Goal: Feedback & Contribution: Contribute content

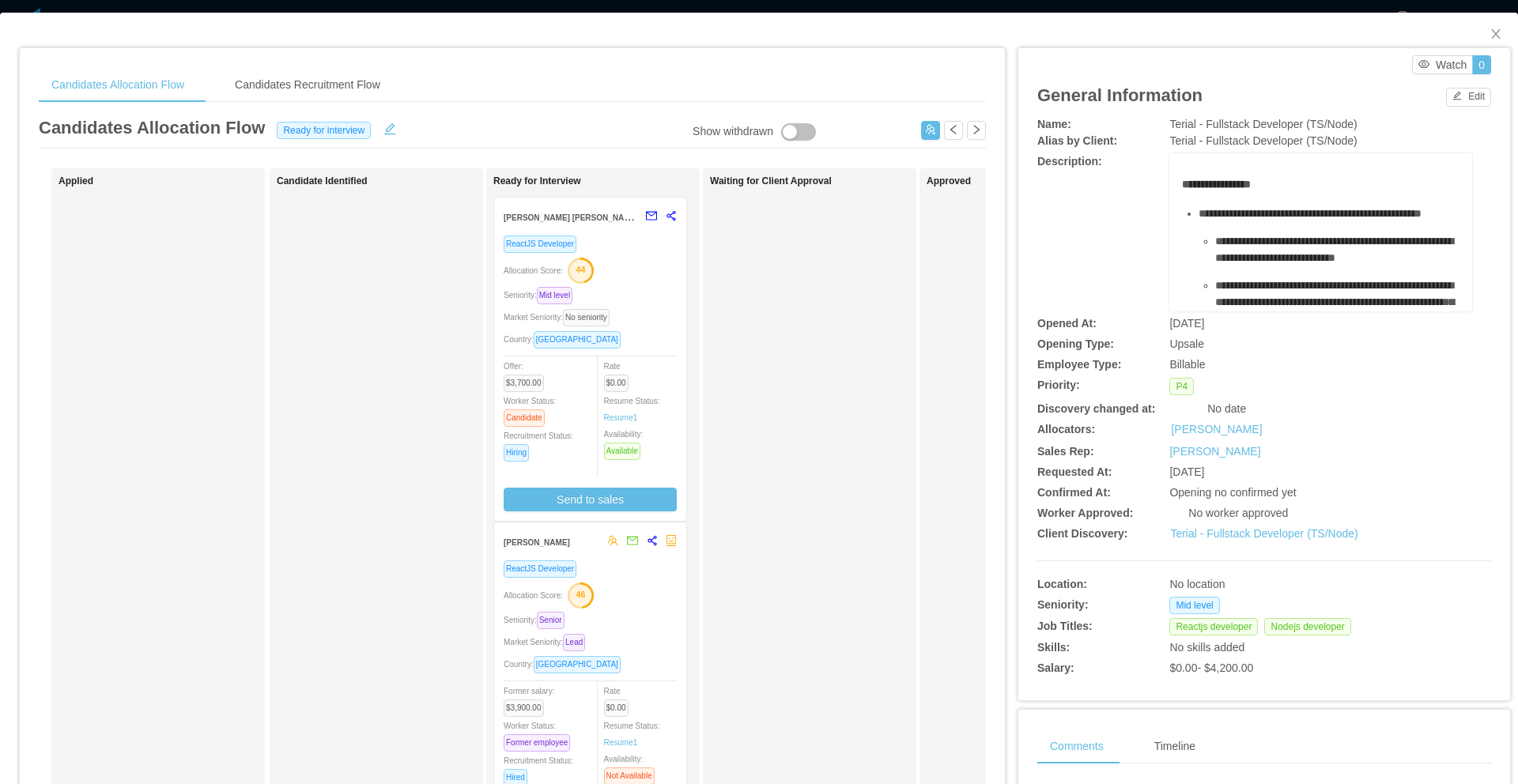
click at [648, 263] on div "Allocation Score: 44" at bounding box center [590, 269] width 174 height 25
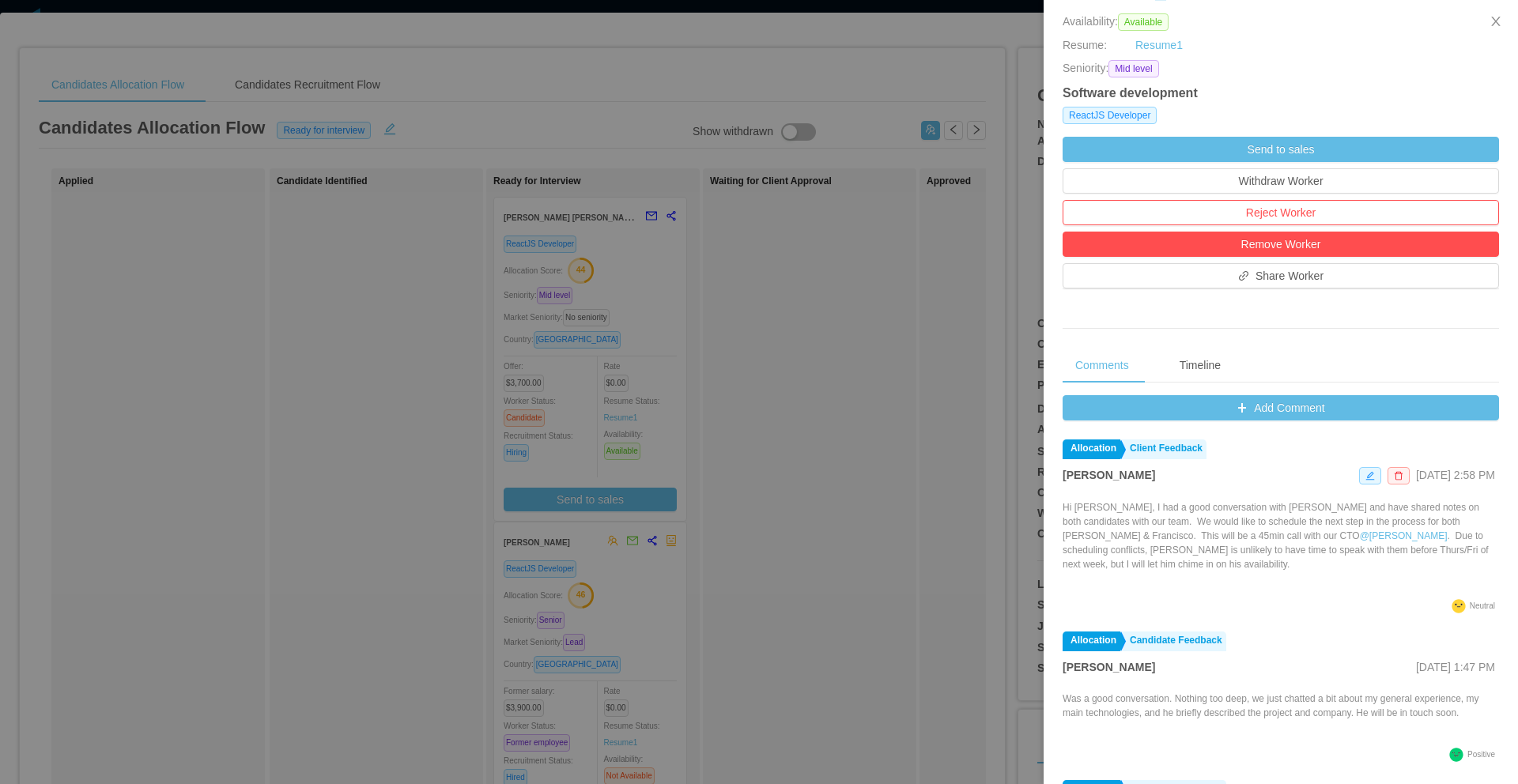
scroll to position [487, 0]
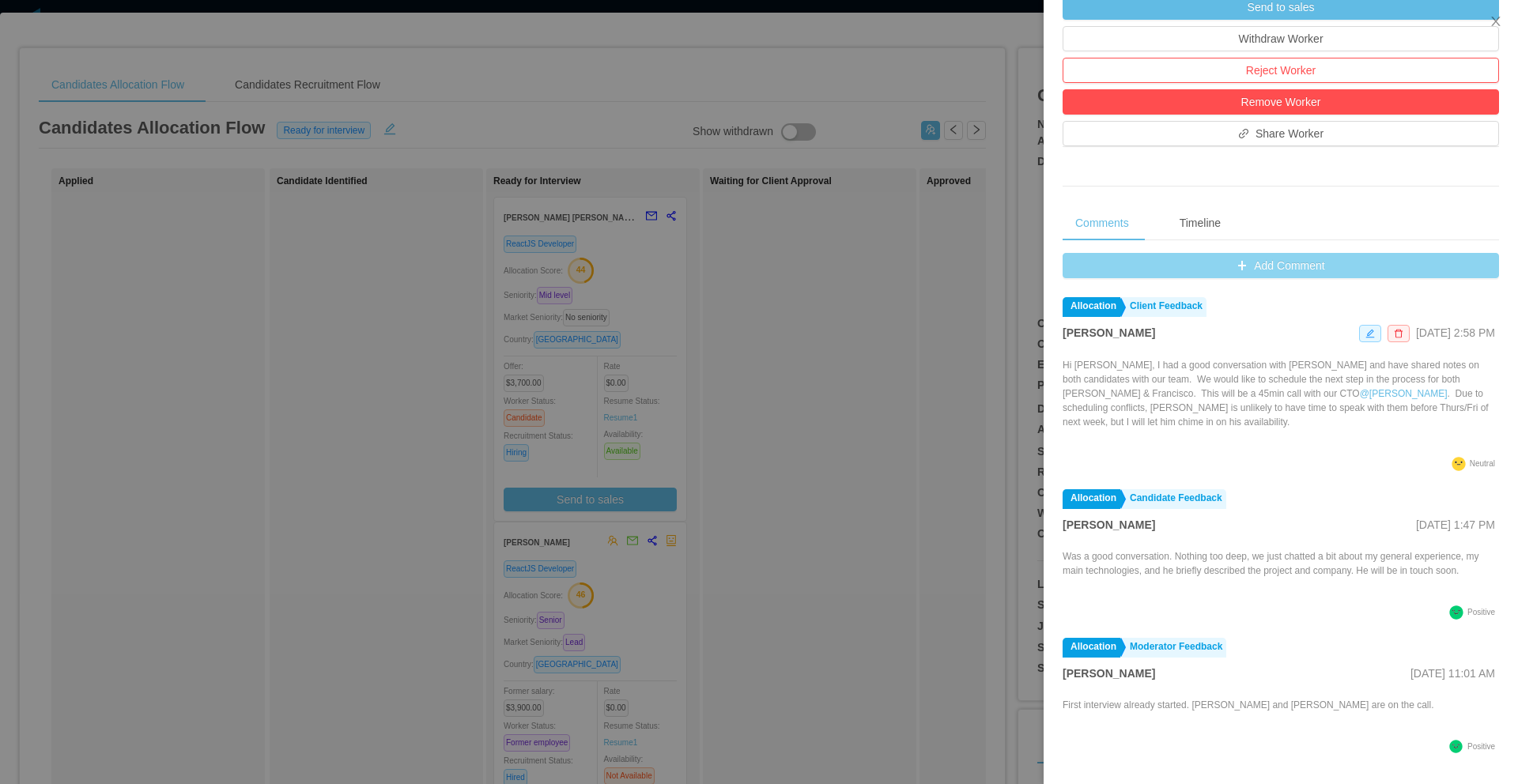
click at [1216, 268] on button "Add Comment" at bounding box center [1281, 266] width 436 height 25
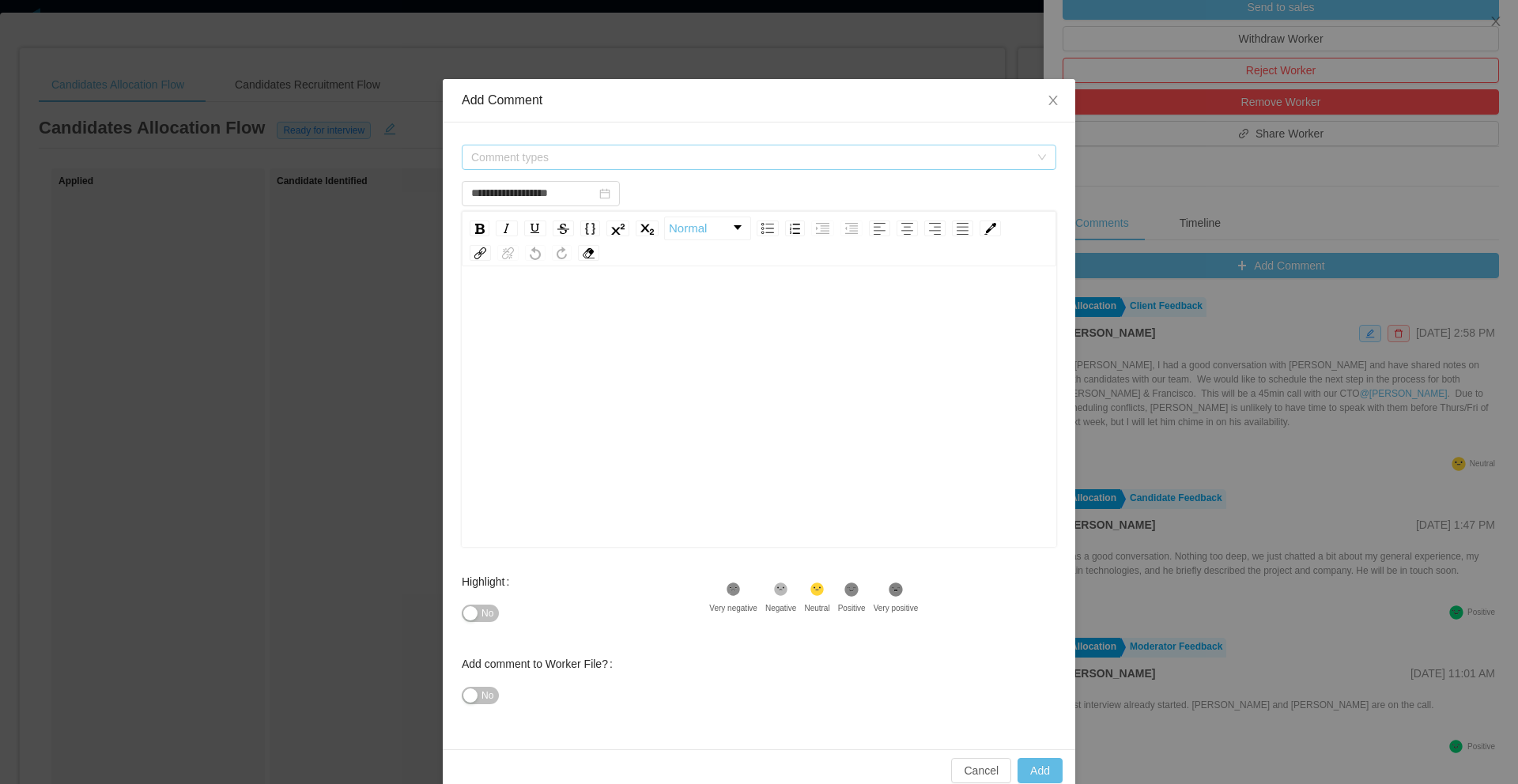
click at [768, 156] on span "Comment types" at bounding box center [750, 157] width 558 height 16
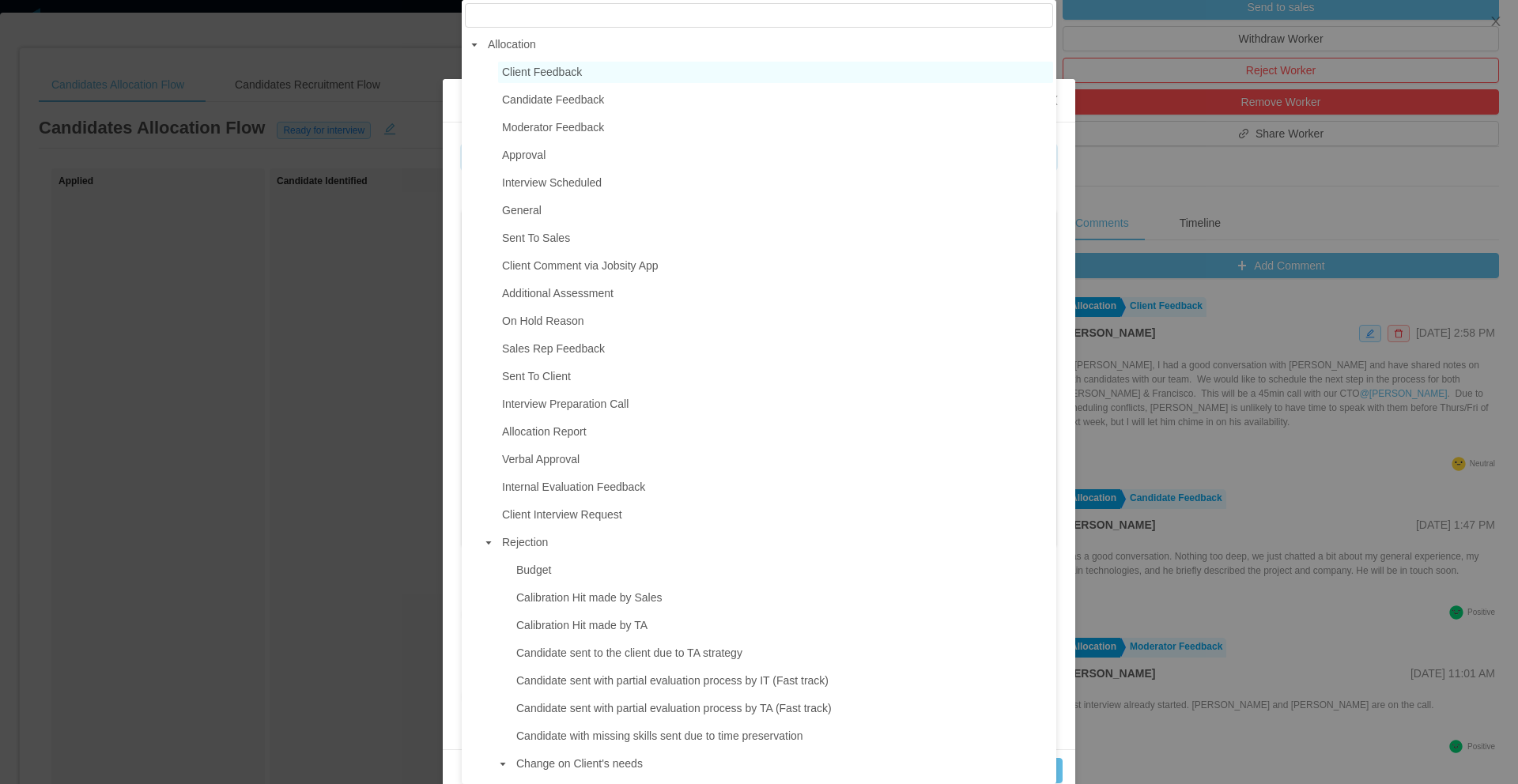
click at [604, 76] on span "Client Feedback" at bounding box center [775, 73] width 555 height 21
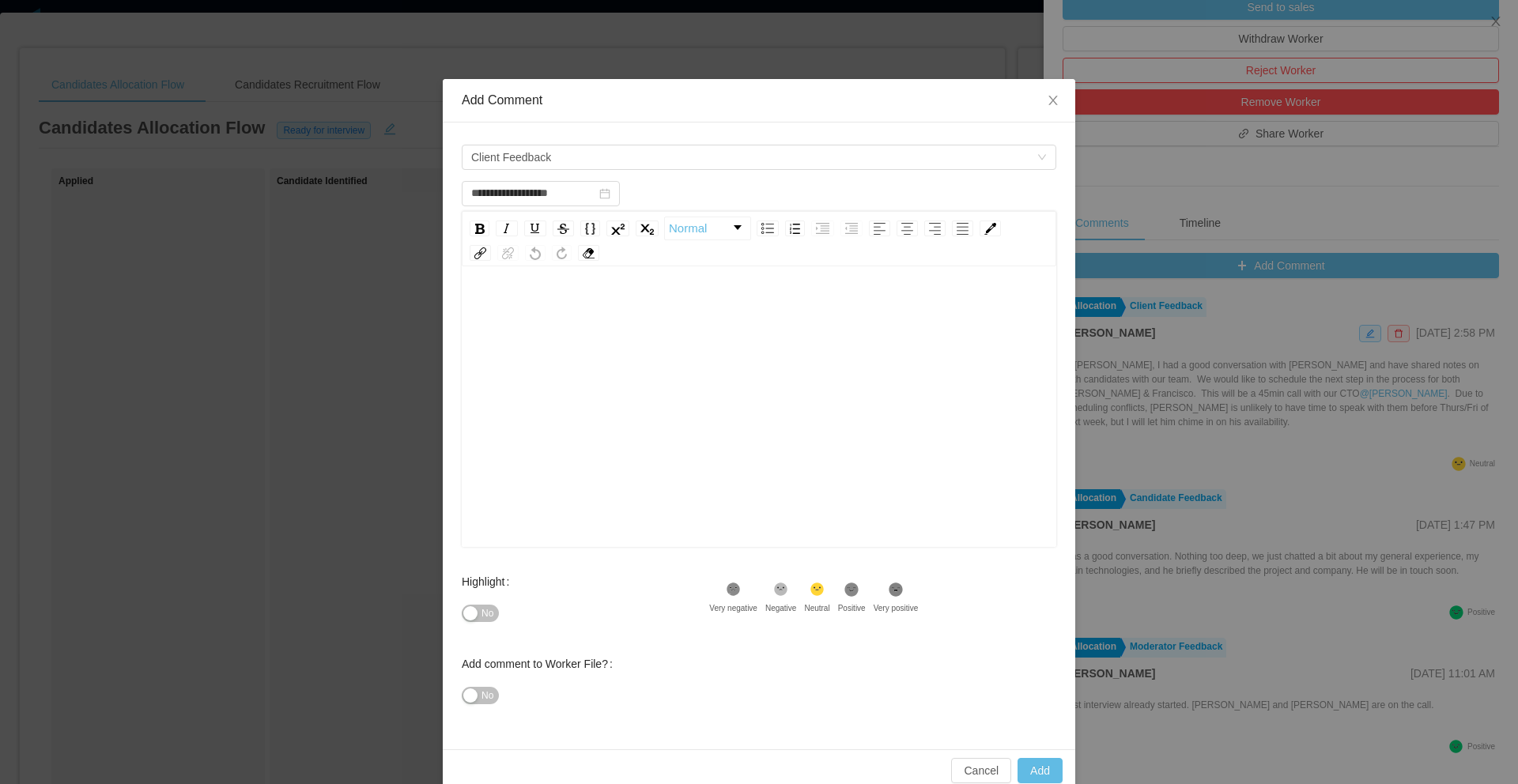
click at [579, 320] on div "rdw-editor" at bounding box center [759, 309] width 570 height 32
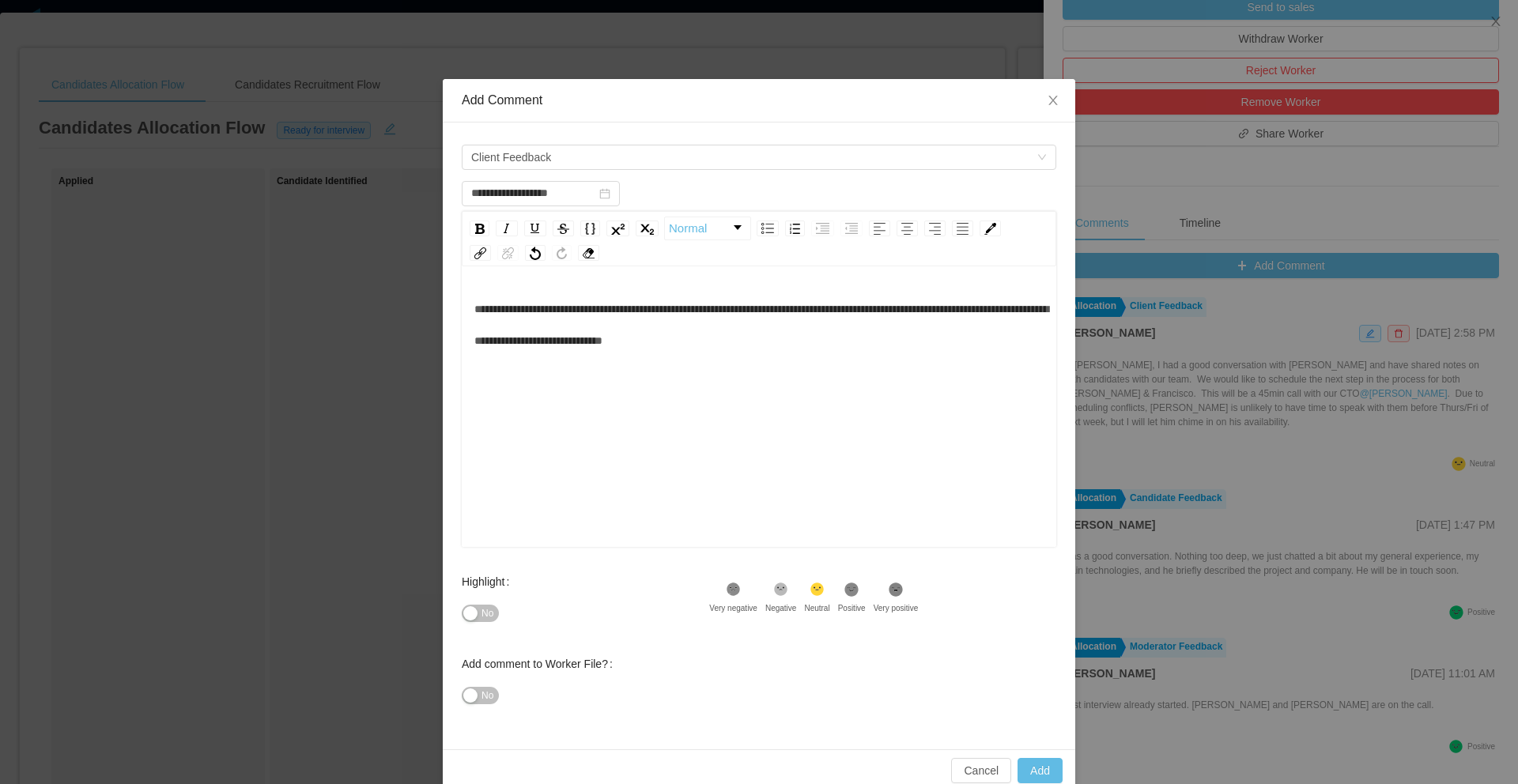
scroll to position [35, 0]
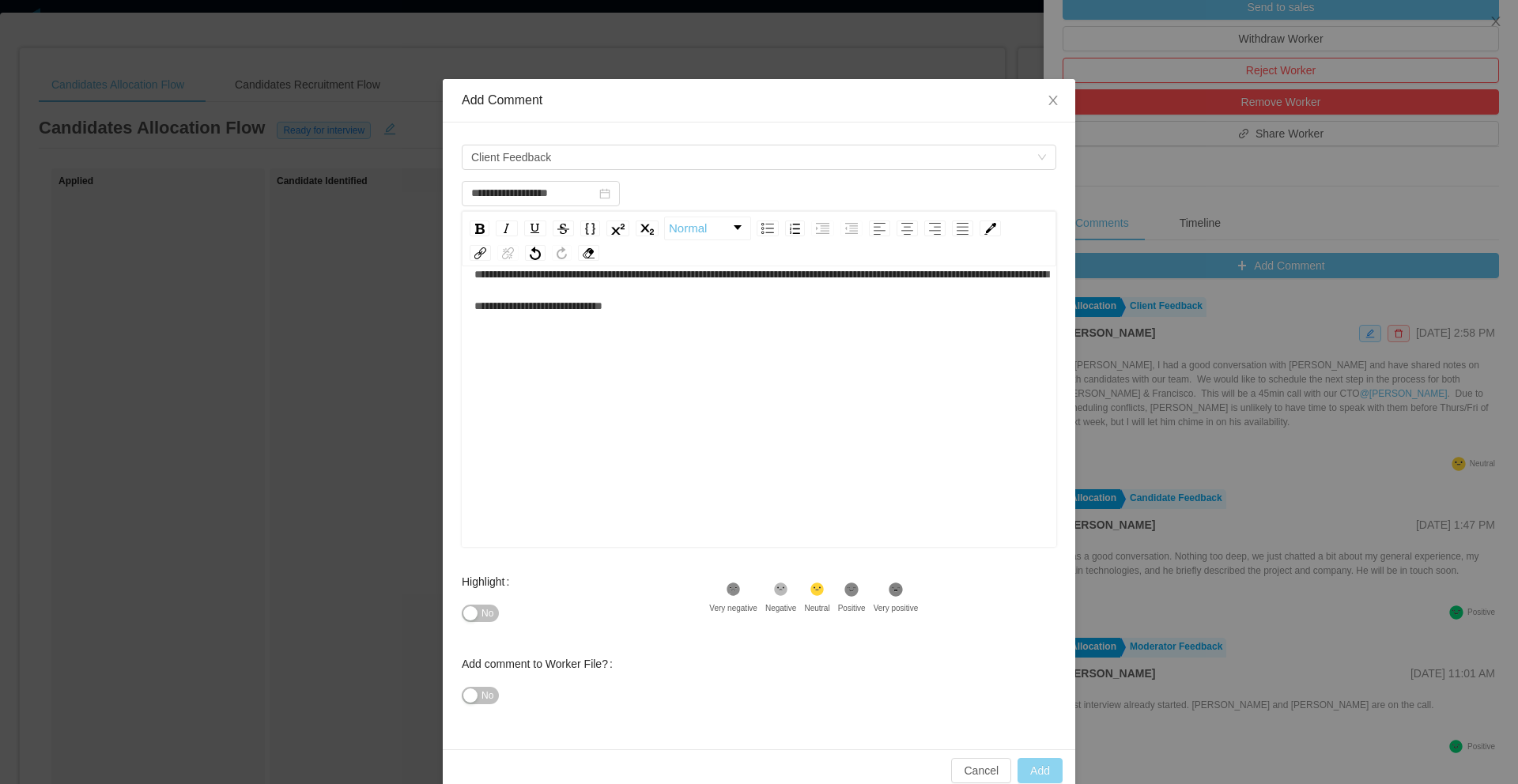
type input "**********"
click at [1043, 778] on button "Add" at bounding box center [1040, 770] width 45 height 25
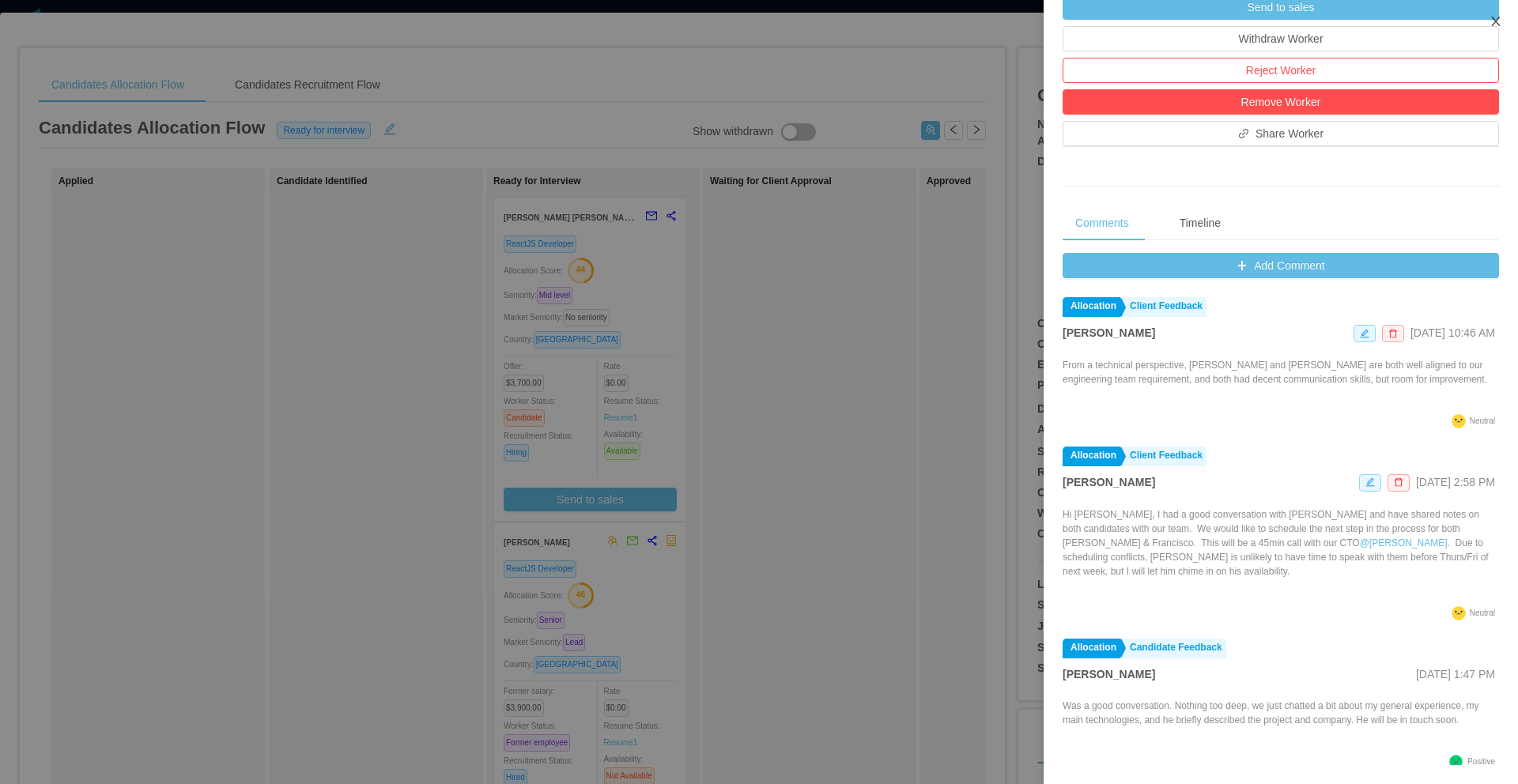
click at [1496, 21] on icon "icon: close" at bounding box center [1495, 21] width 9 height 10
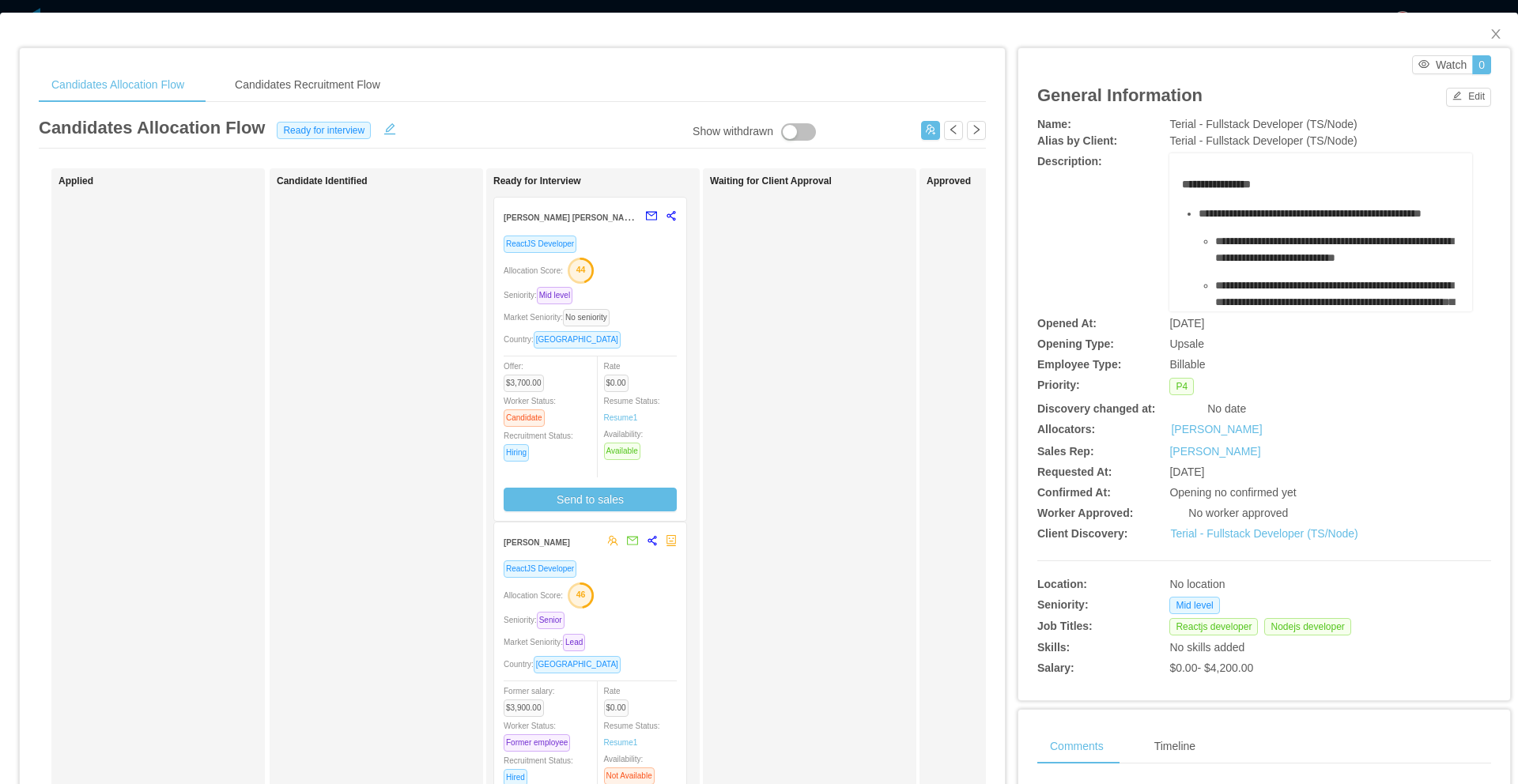
click at [608, 592] on div "Allocation Score: 46" at bounding box center [590, 594] width 174 height 25
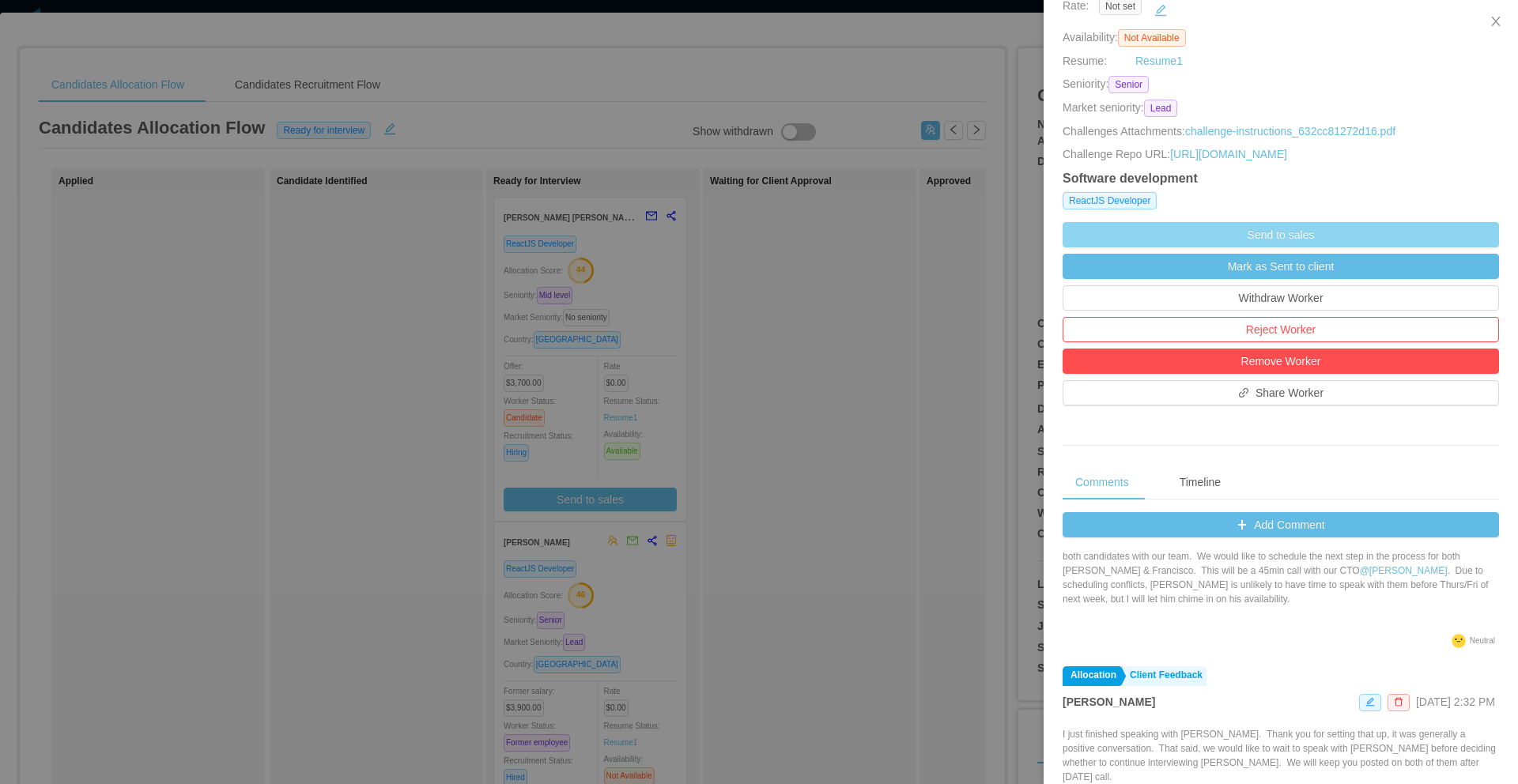
scroll to position [209, 0]
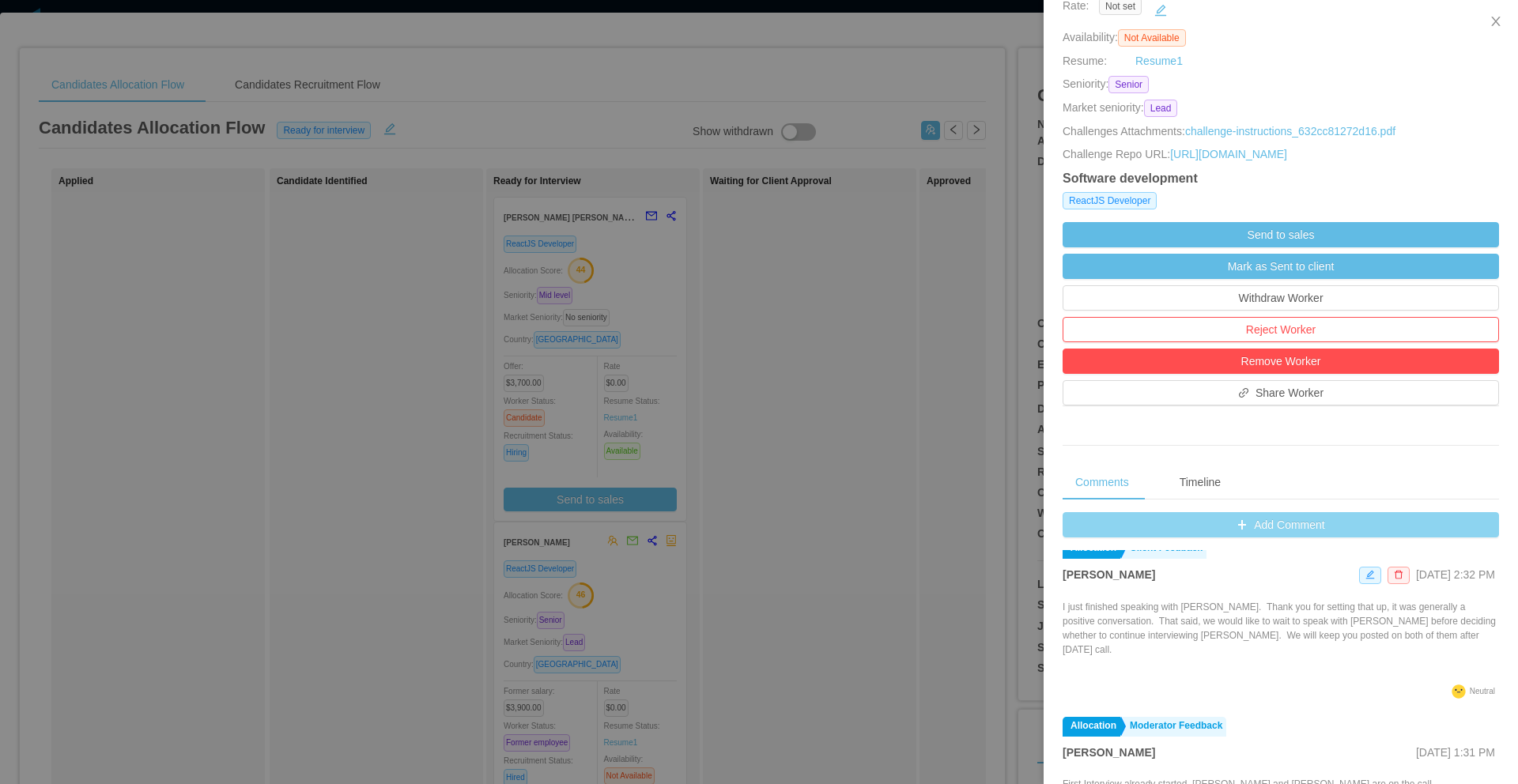
click at [1247, 538] on button "Add Comment" at bounding box center [1281, 525] width 436 height 25
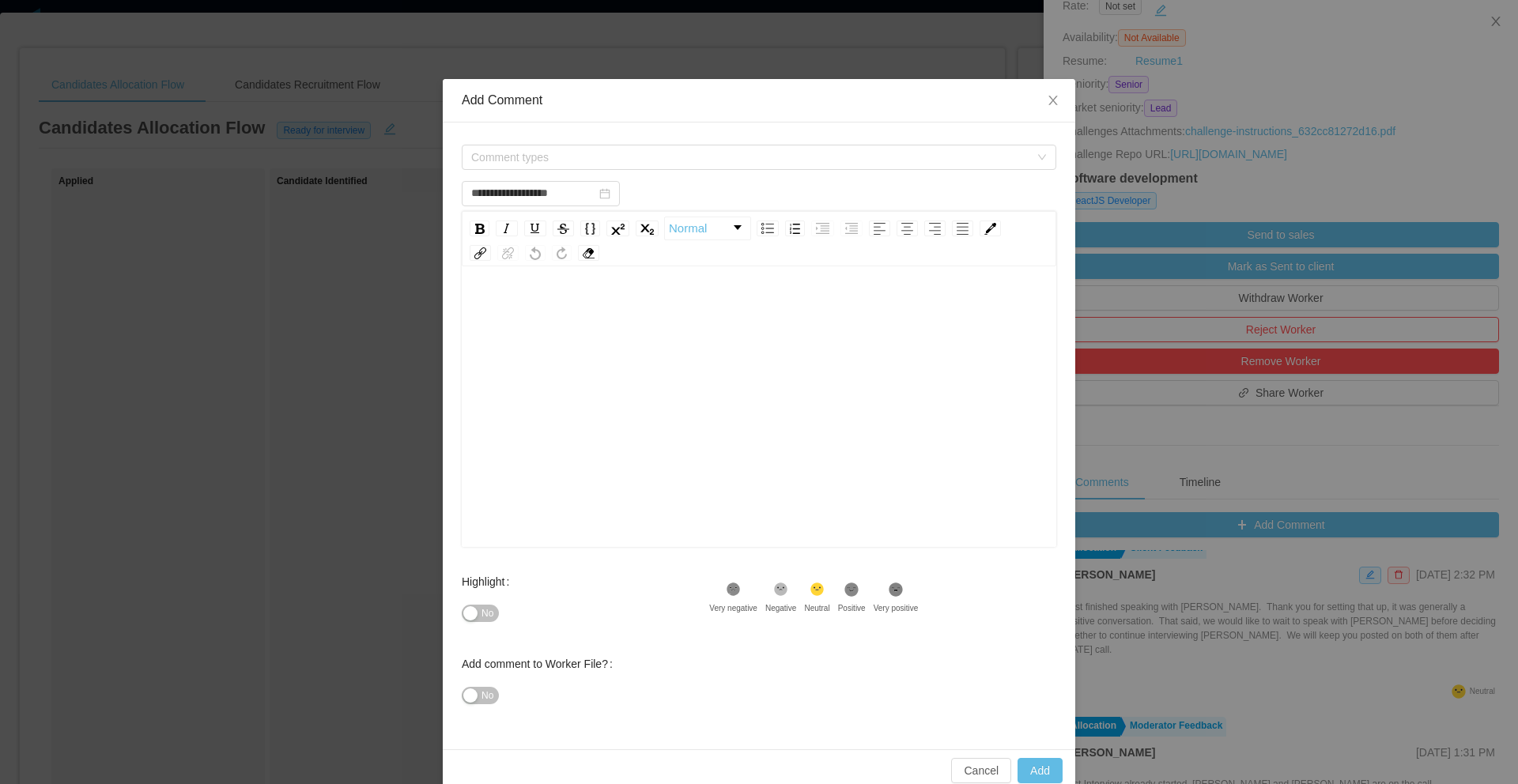
click at [753, 401] on div "rdw-editor" at bounding box center [759, 431] width 570 height 276
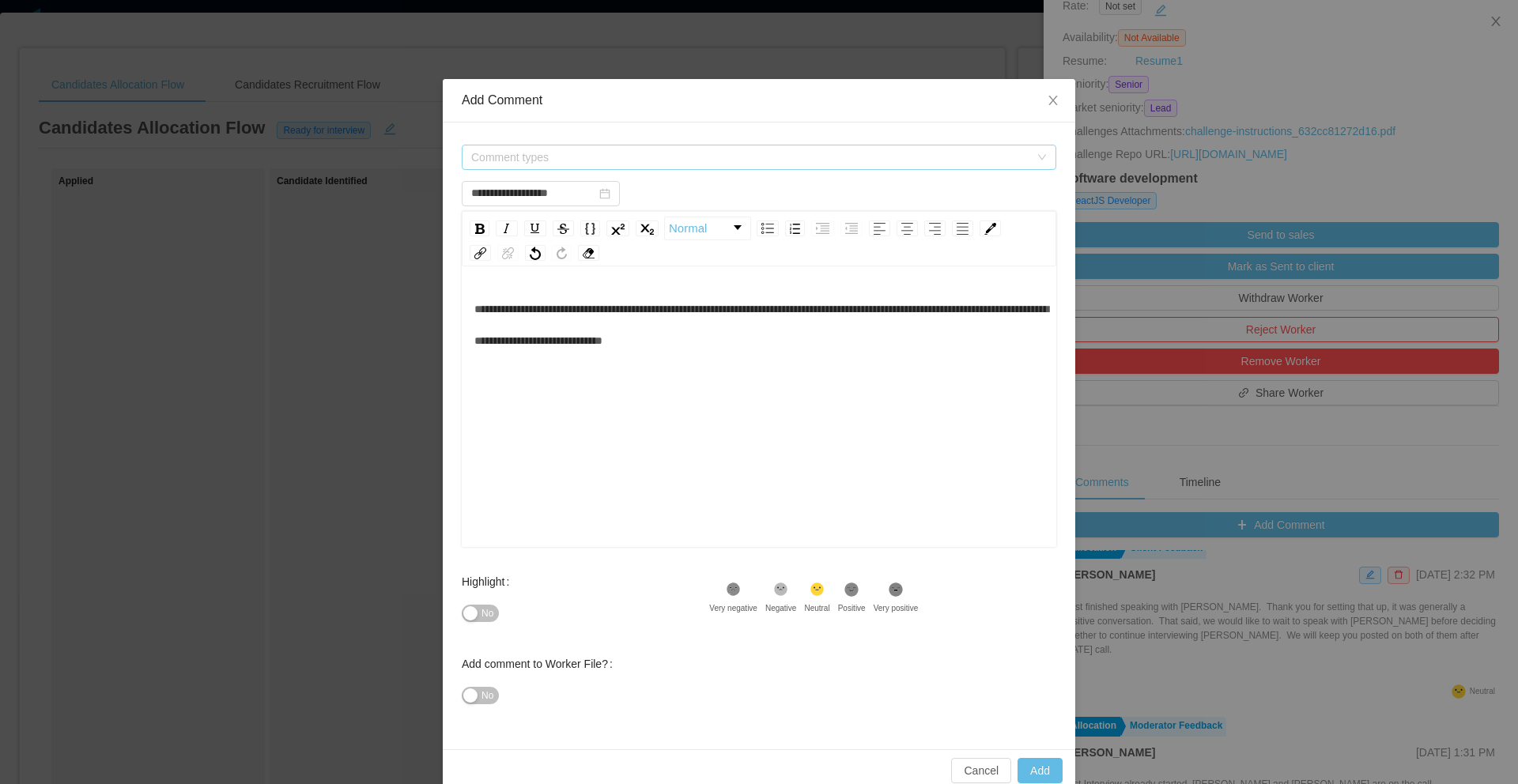
click at [543, 149] on span "Comment types" at bounding box center [750, 157] width 558 height 16
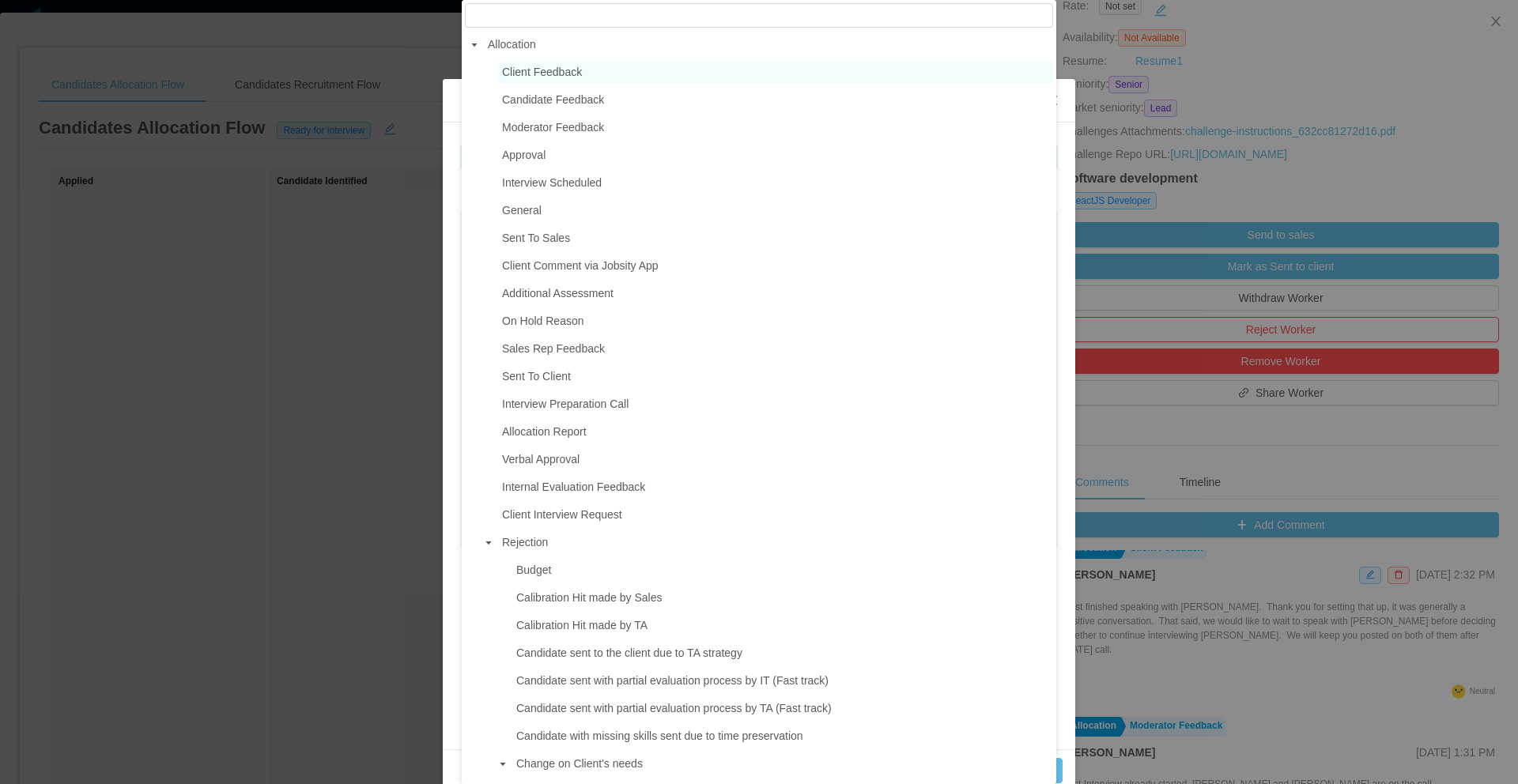
click at [563, 75] on span "Client Feedback" at bounding box center [542, 72] width 79 height 13
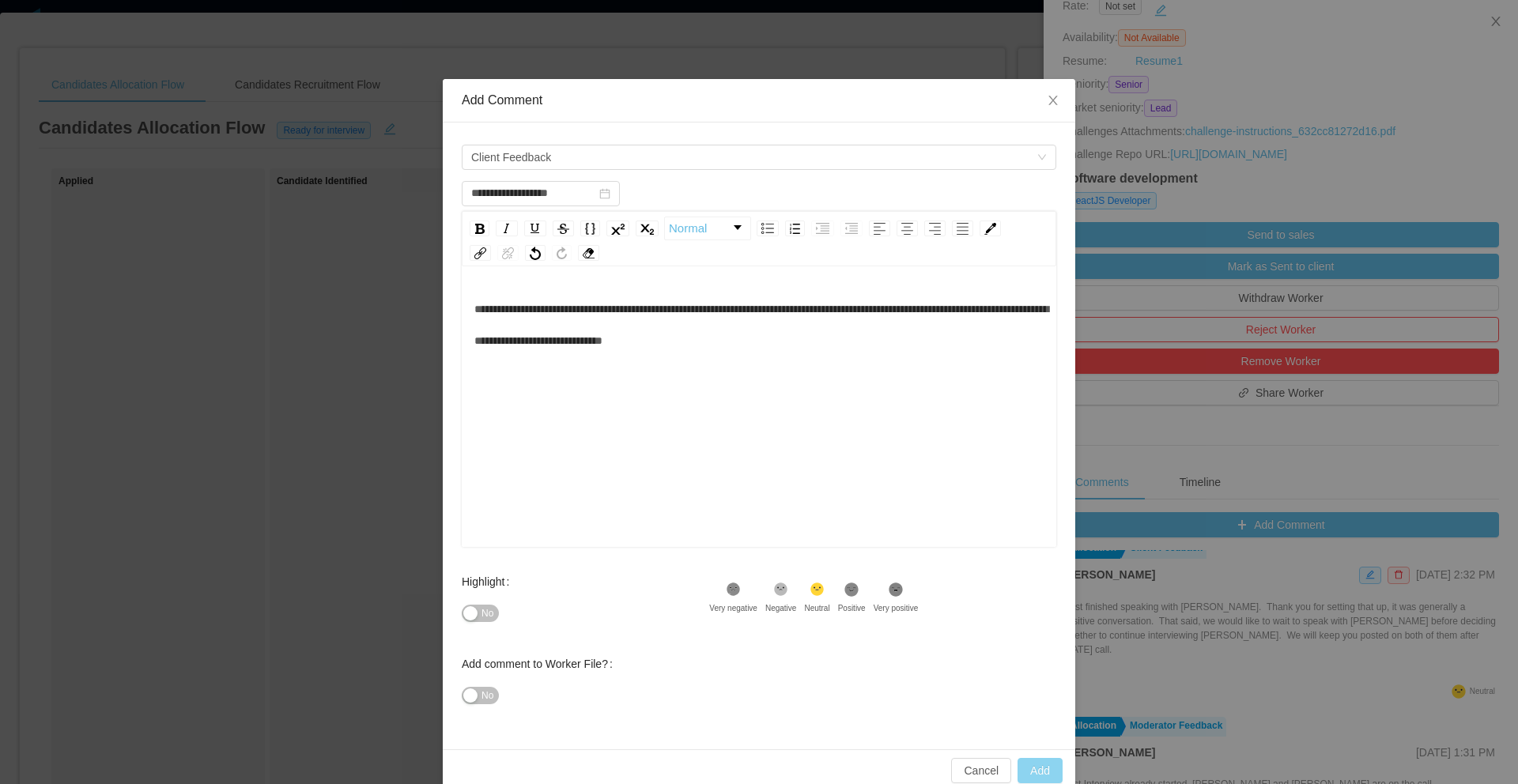
click at [1047, 774] on button "Add" at bounding box center [1040, 770] width 45 height 25
click at [858, 333] on div "**********" at bounding box center [759, 325] width 570 height 63
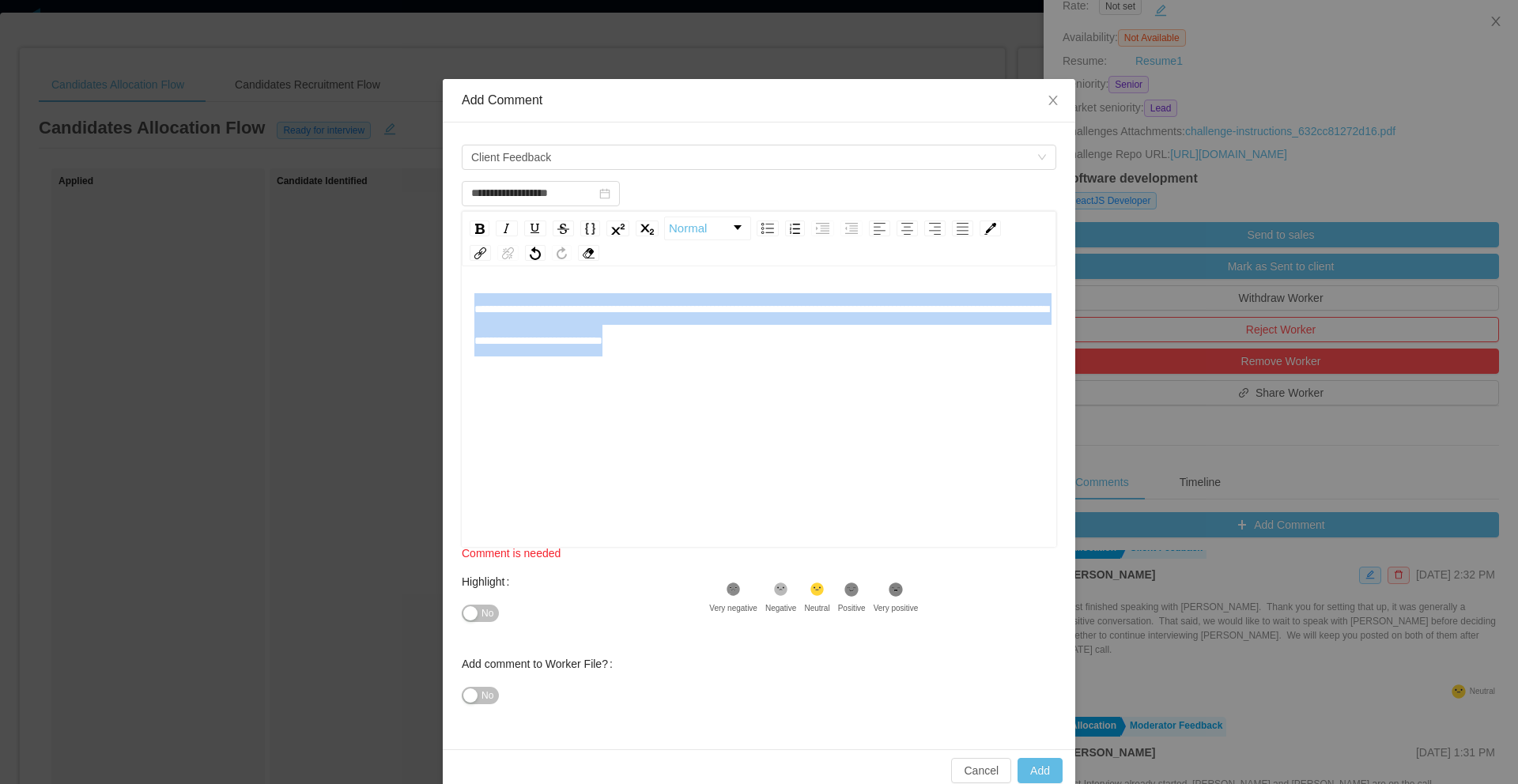
copy span "**********"
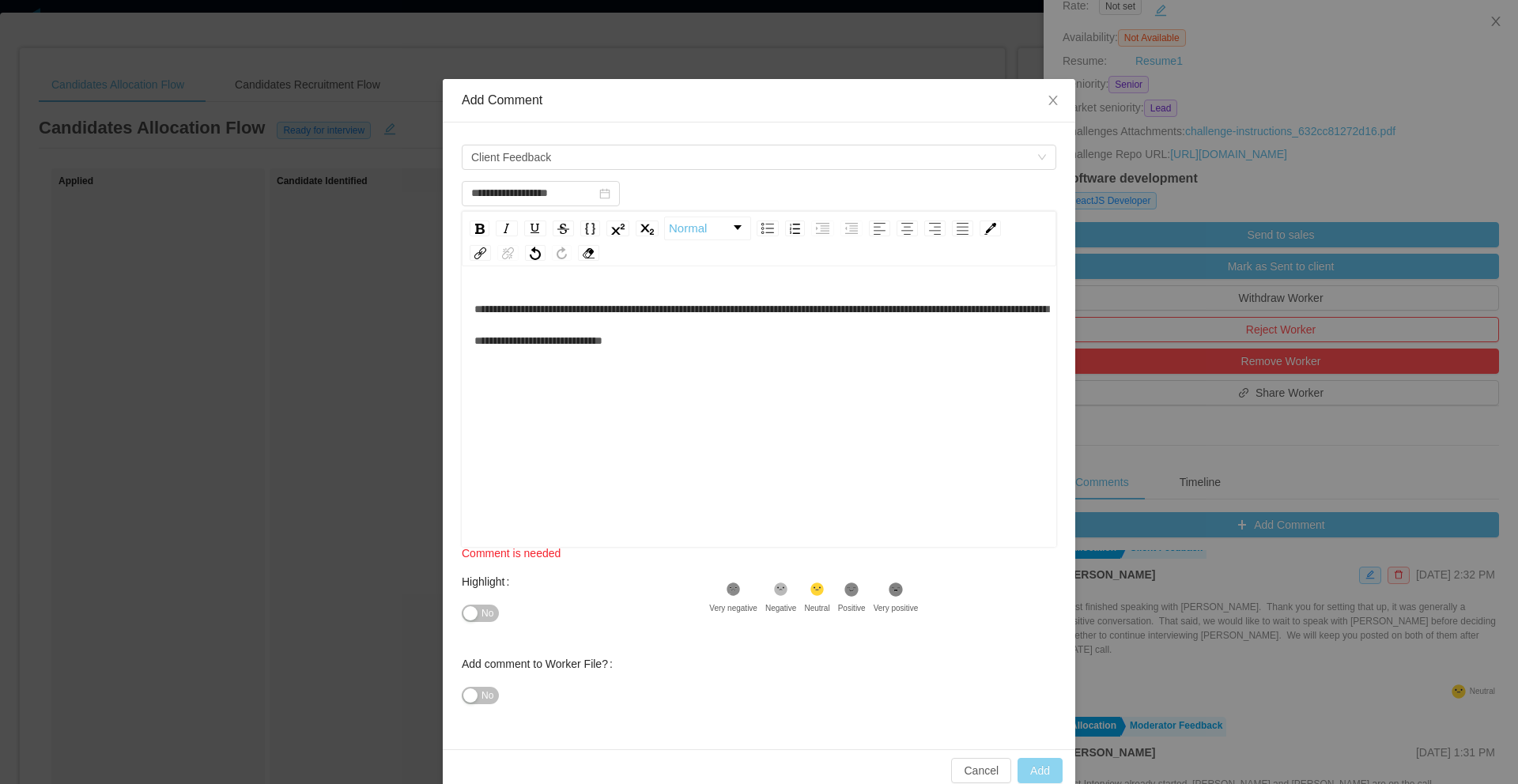
type input "**********"
click at [1042, 770] on button "Add" at bounding box center [1040, 770] width 45 height 25
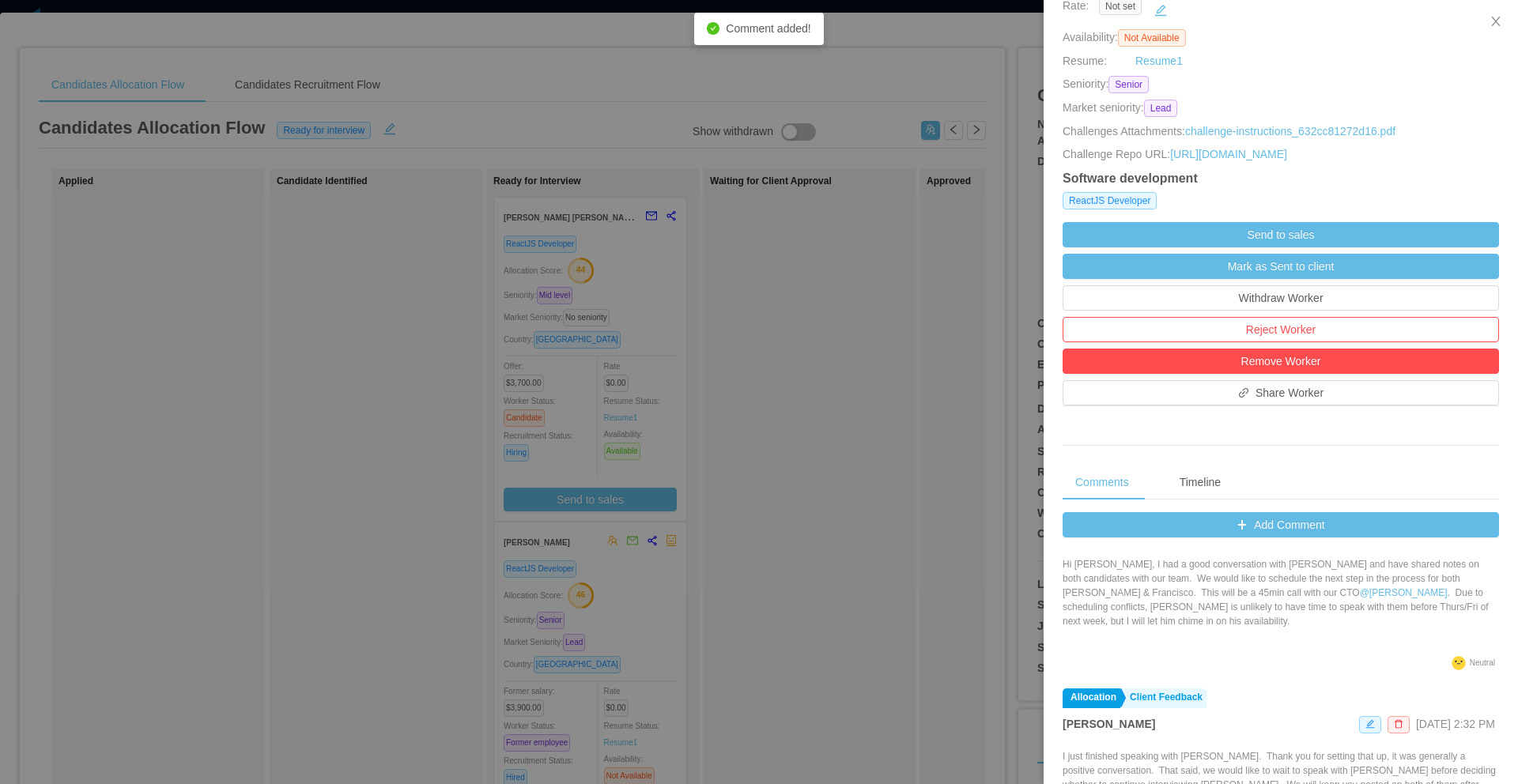
scroll to position [167, 0]
